Goal: Communication & Community: Answer question/provide support

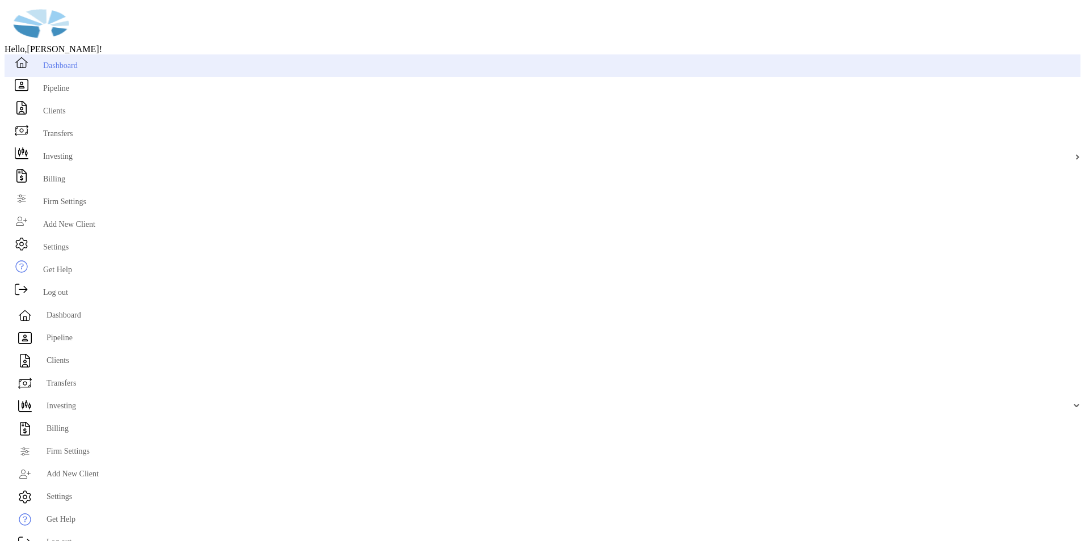
click at [49, 70] on span "Dashboard" at bounding box center [60, 65] width 35 height 9
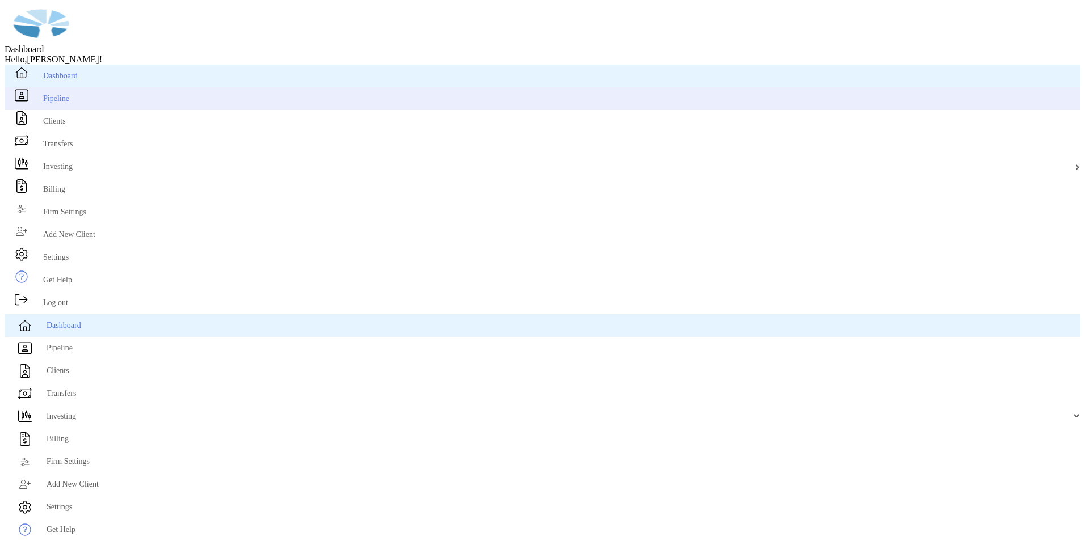
click at [27, 110] on li "Pipeline" at bounding box center [542, 98] width 1075 height 23
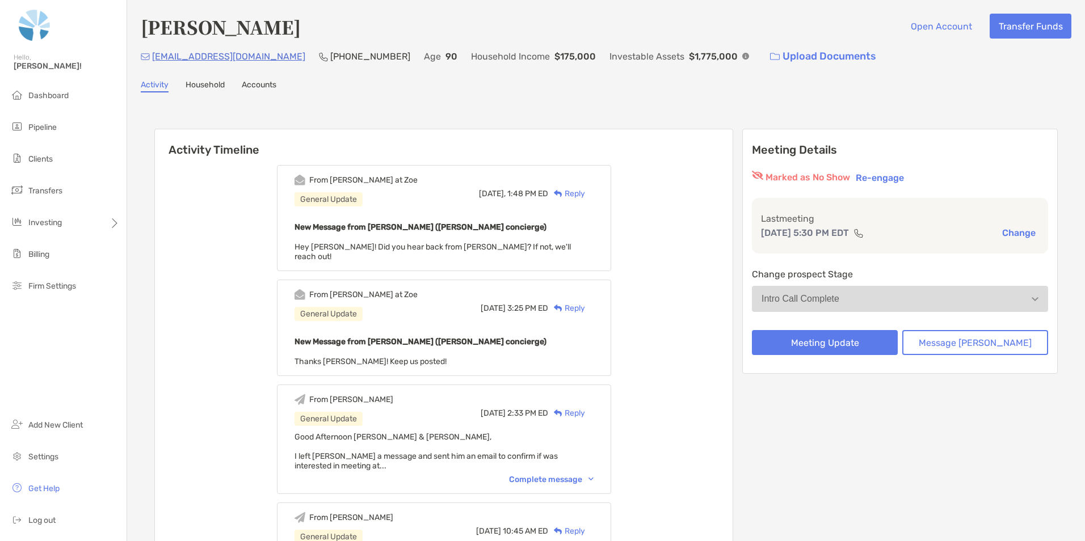
click at [585, 189] on div "Reply" at bounding box center [566, 194] width 37 height 12
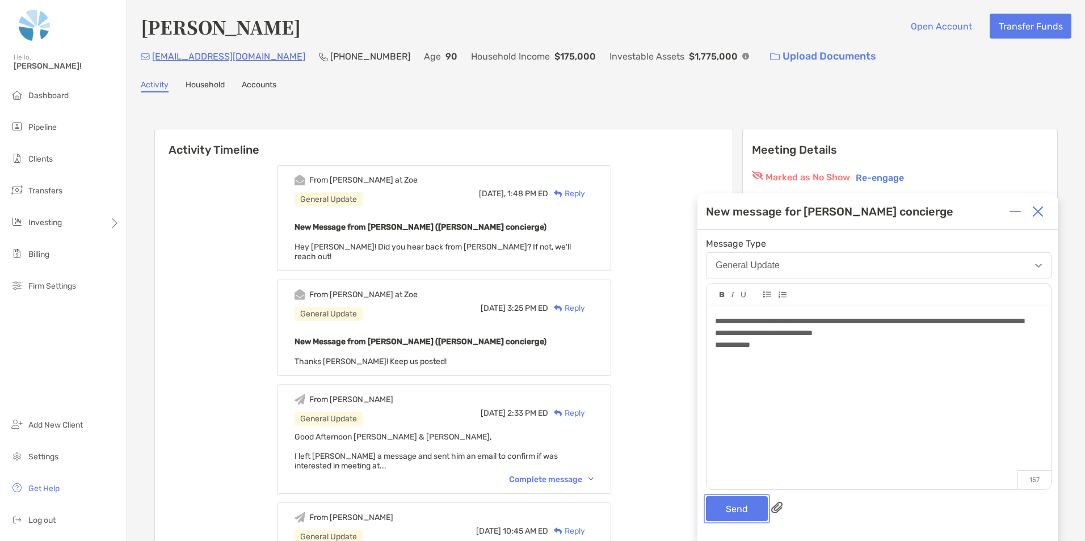
click at [724, 503] on button "Send" at bounding box center [737, 508] width 62 height 25
